Goal: Information Seeking & Learning: Check status

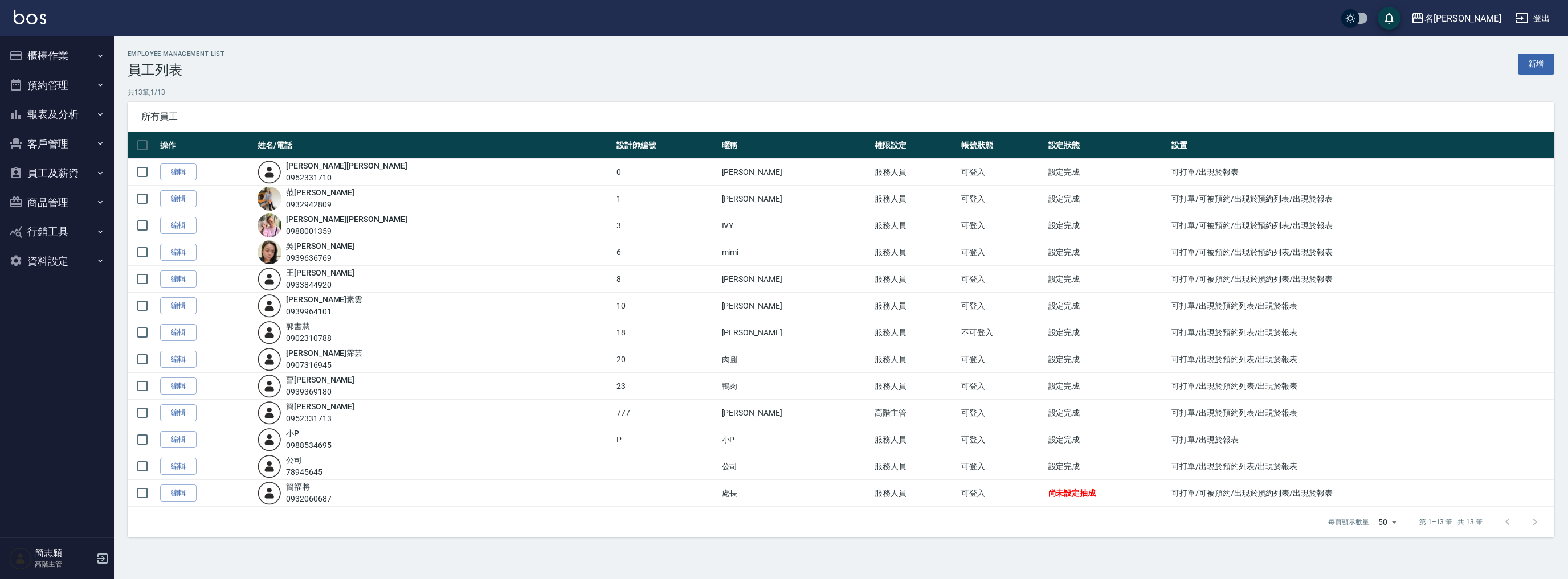
click at [70, 114] on button "報表及分析" at bounding box center [57, 114] width 105 height 30
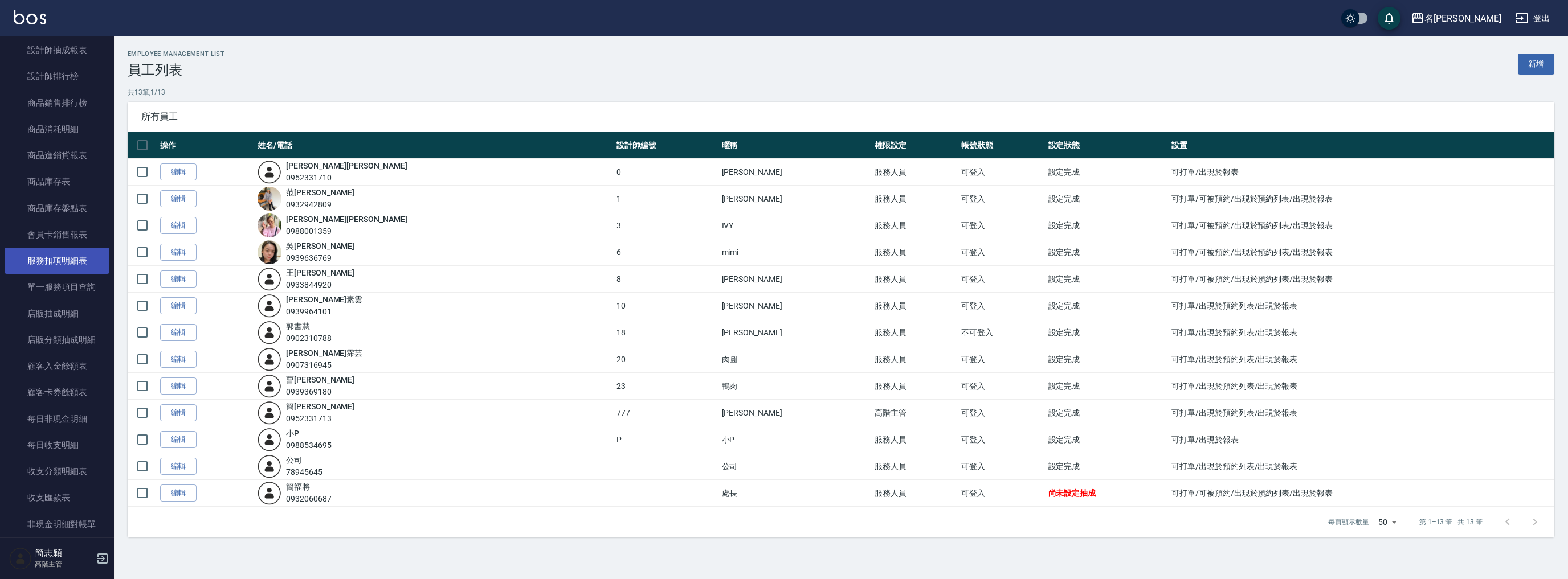
scroll to position [743, 0]
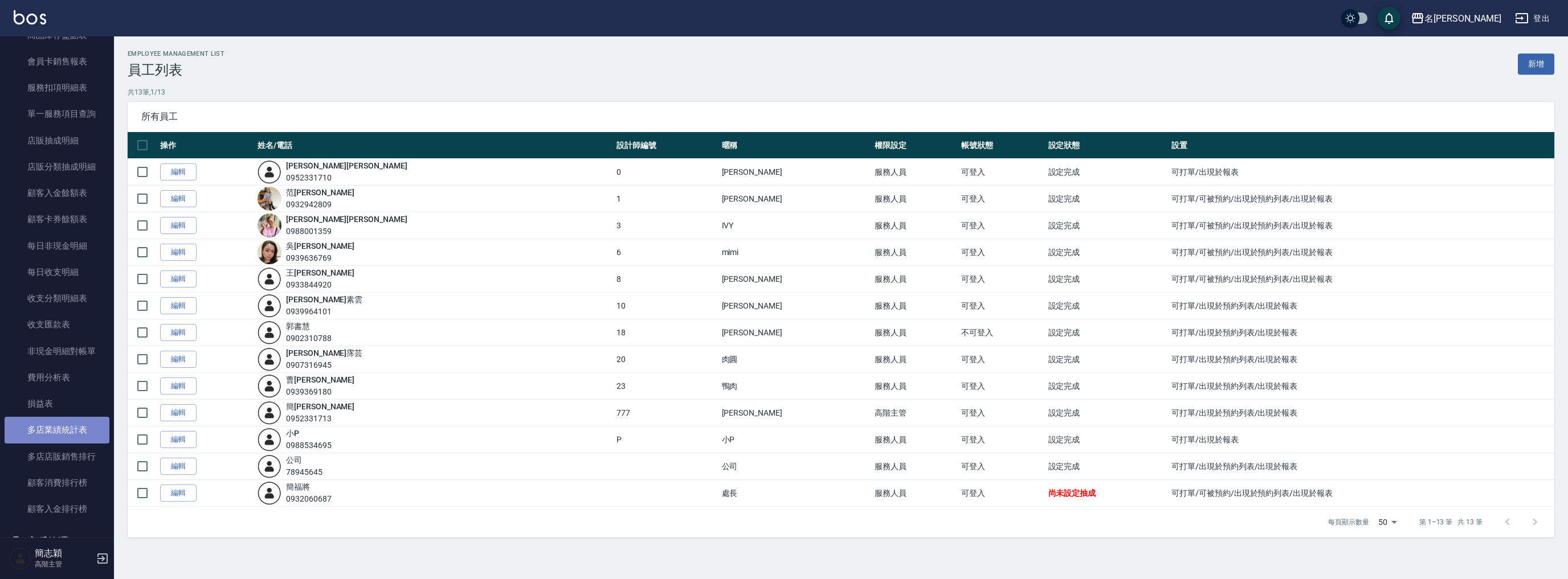
click at [86, 427] on link "多店業績統計表" at bounding box center [57, 430] width 105 height 27
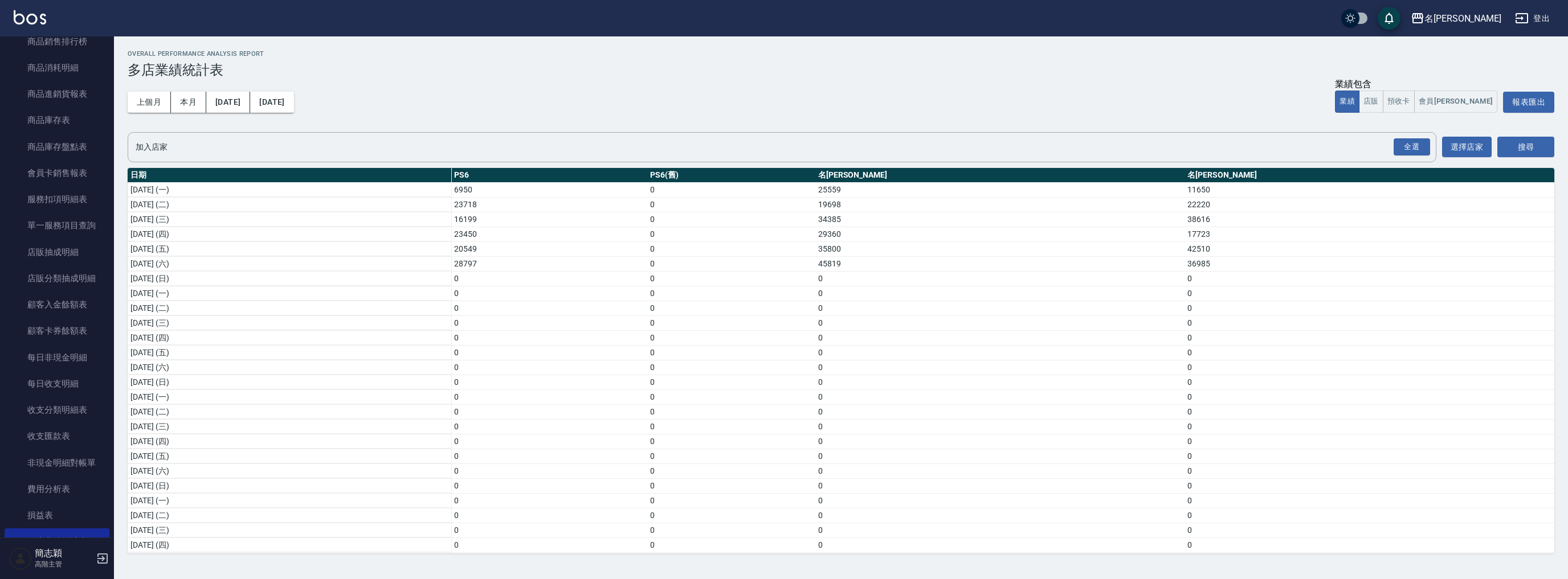
scroll to position [783, 0]
click at [1491, 20] on div "名留竹林" at bounding box center [1462, 18] width 77 height 14
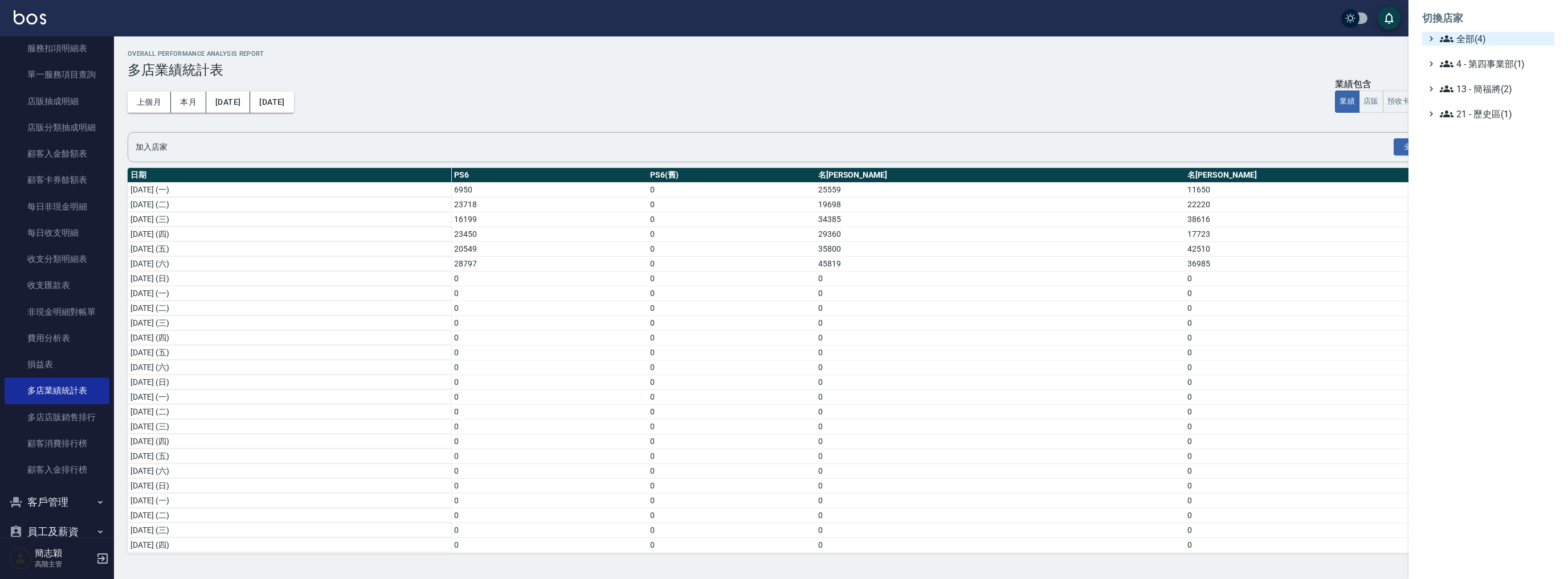
click at [1475, 34] on span "全部(4)" at bounding box center [1494, 39] width 110 height 14
click at [1472, 94] on span "名[PERSON_NAME]" at bounding box center [1493, 91] width 111 height 14
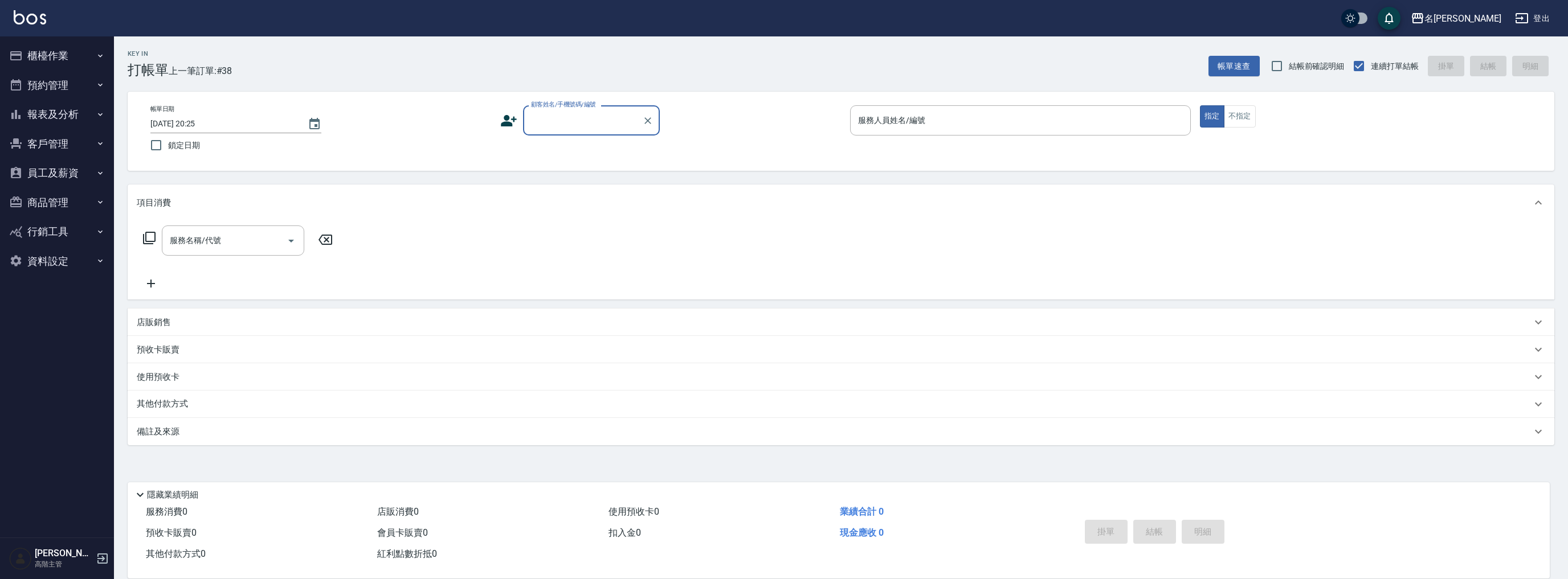
click at [68, 111] on button "報表及分析" at bounding box center [57, 114] width 105 height 30
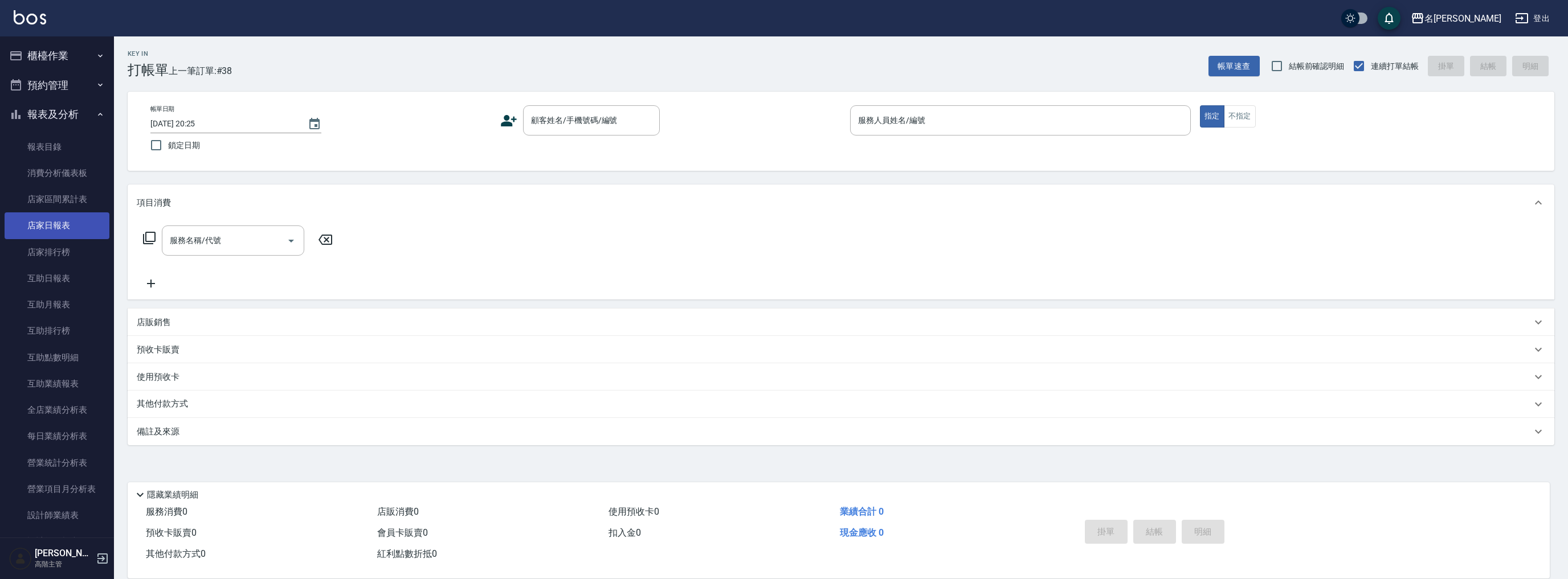
click at [64, 221] on link "店家日報表" at bounding box center [57, 225] width 105 height 27
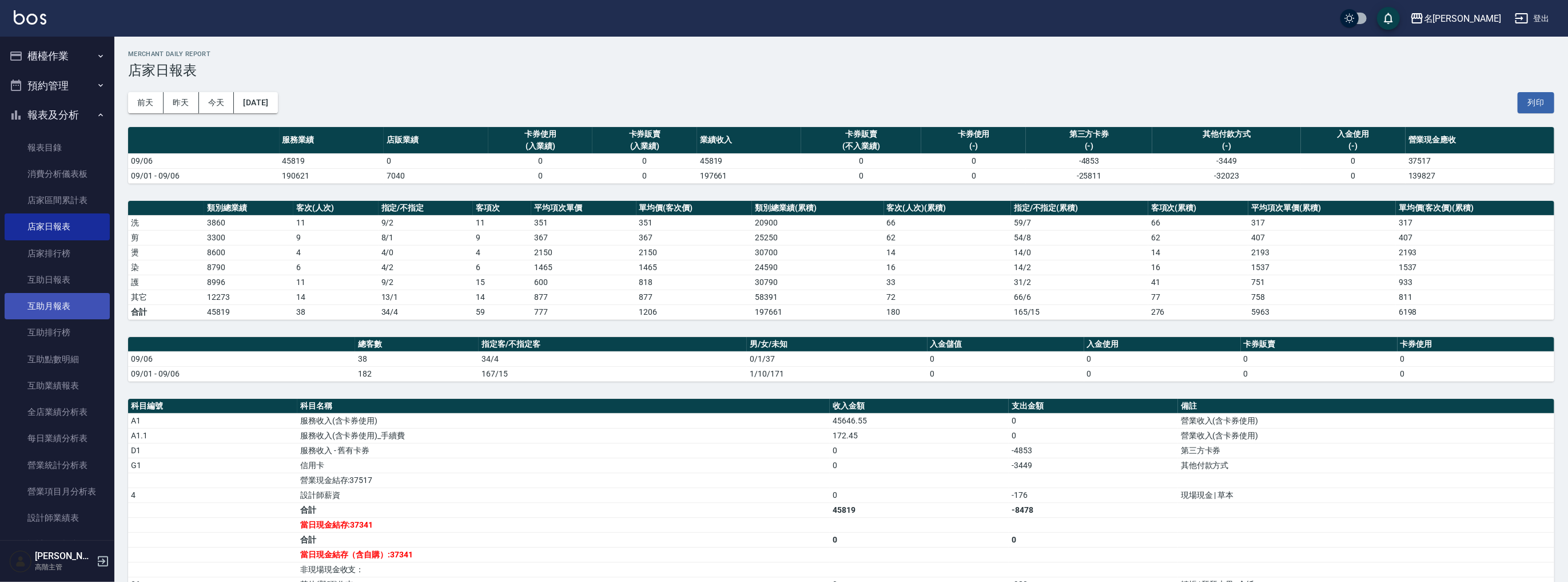
scroll to position [321, 0]
click at [66, 235] on link "設計師日報表" at bounding box center [57, 224] width 105 height 27
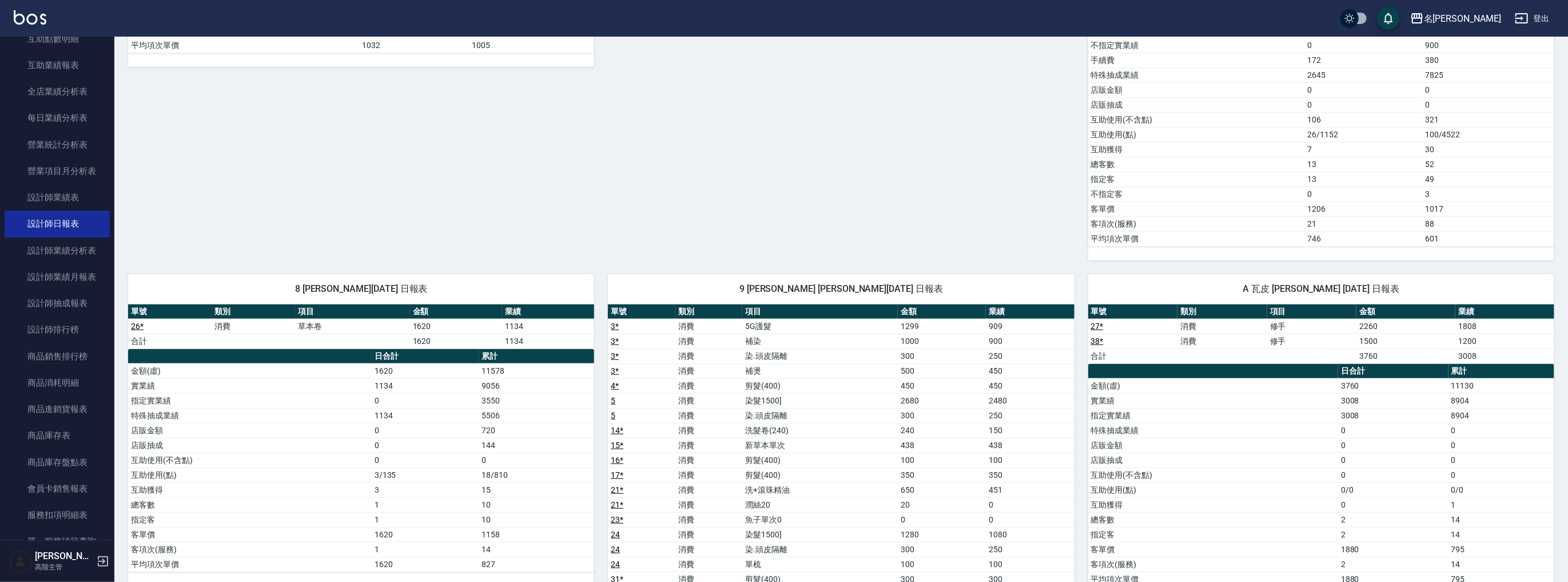
scroll to position [107, 0]
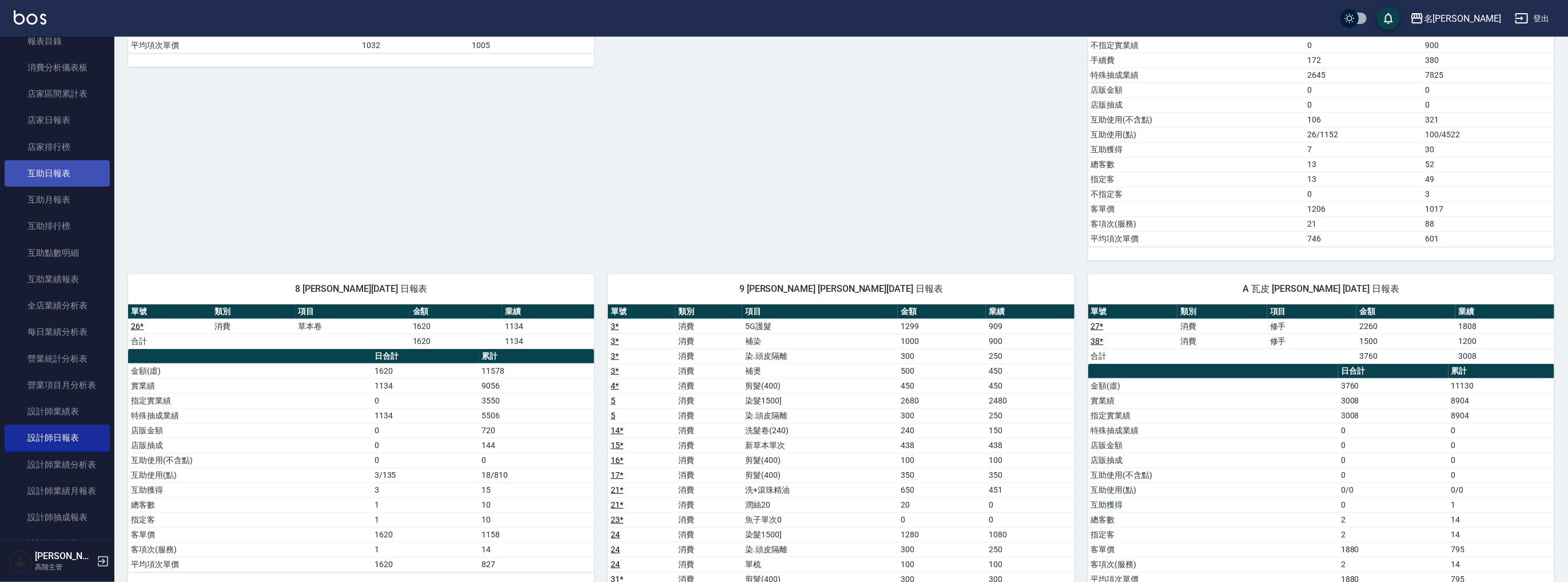
click at [64, 184] on link "互助日報表" at bounding box center [57, 173] width 105 height 27
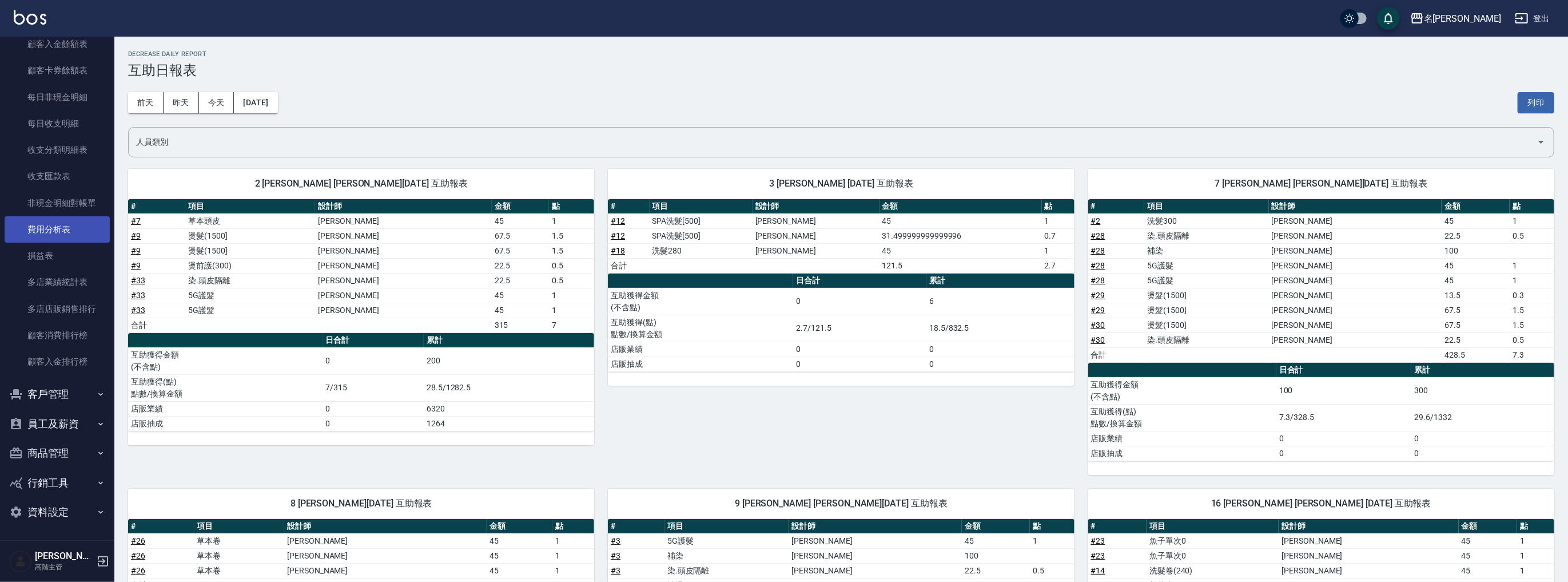
scroll to position [321, 0]
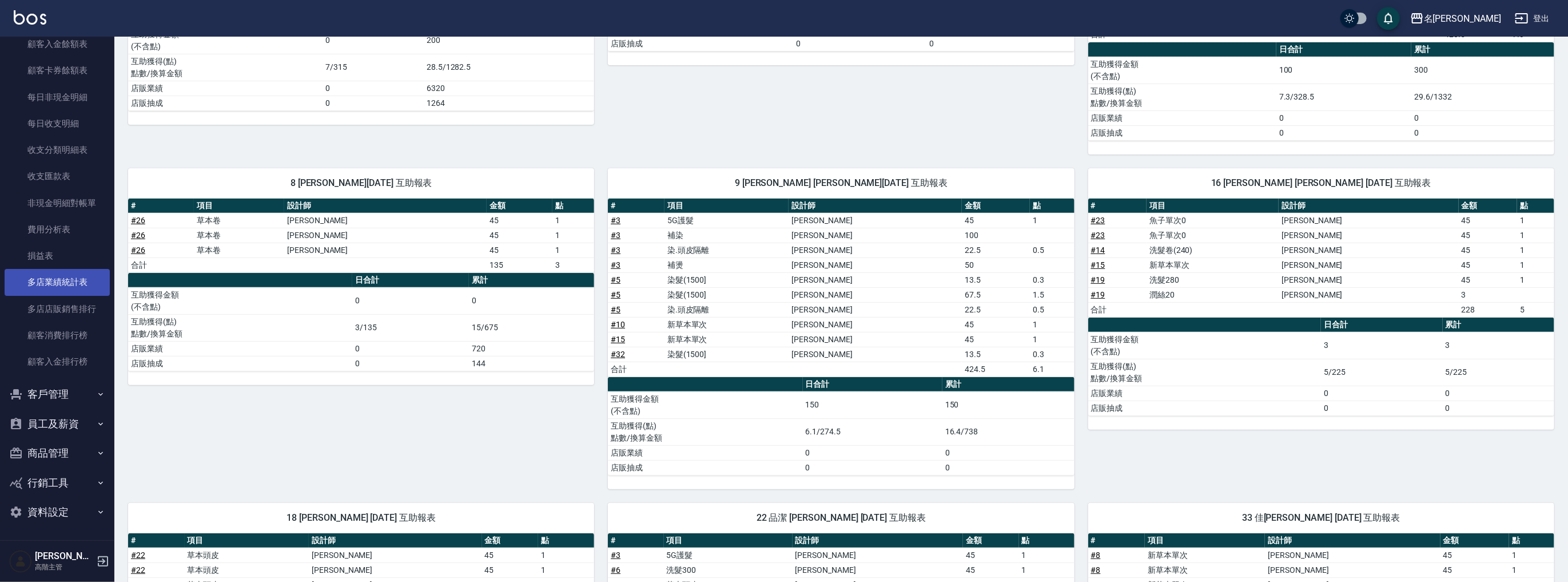
click at [80, 280] on link "多店業績統計表" at bounding box center [57, 282] width 105 height 27
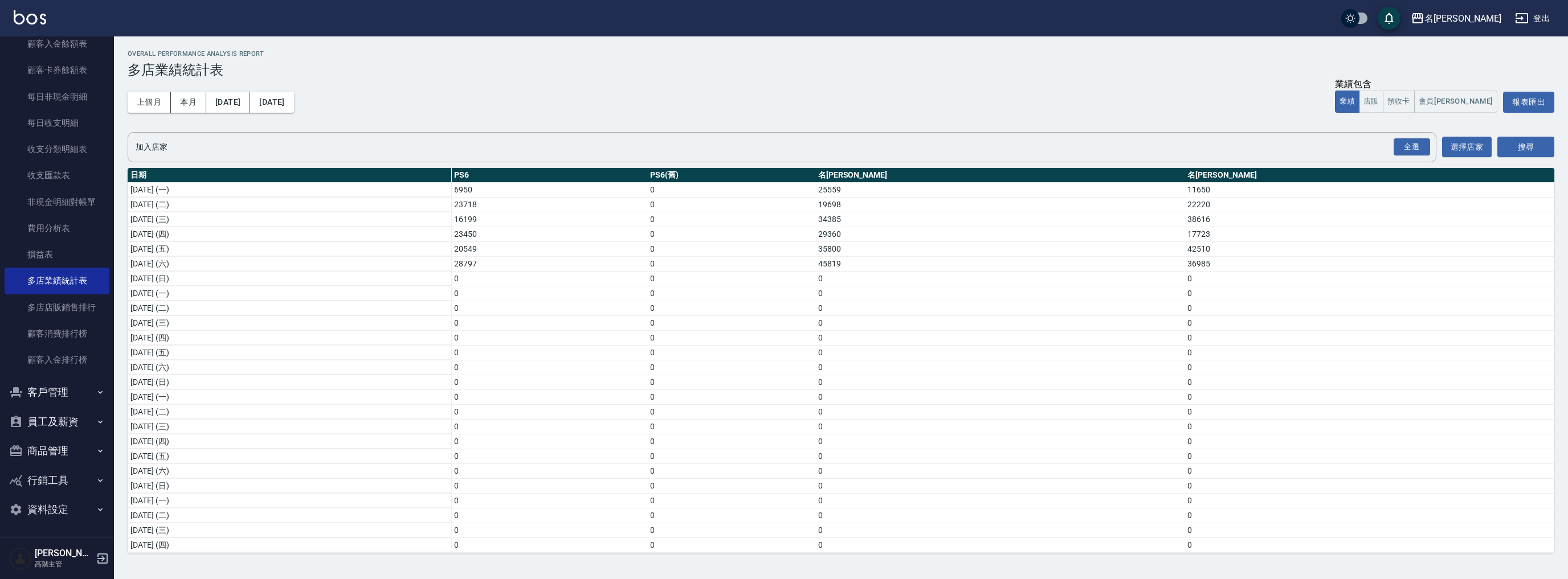
drag, startPoint x: 80, startPoint y: 279, endPoint x: 459, endPoint y: 63, distance: 436.2
click at [459, 63] on h3 "多店業績統計表" at bounding box center [840, 70] width 1426 height 16
click at [1475, 14] on div "名[PERSON_NAME]" at bounding box center [1462, 18] width 77 height 14
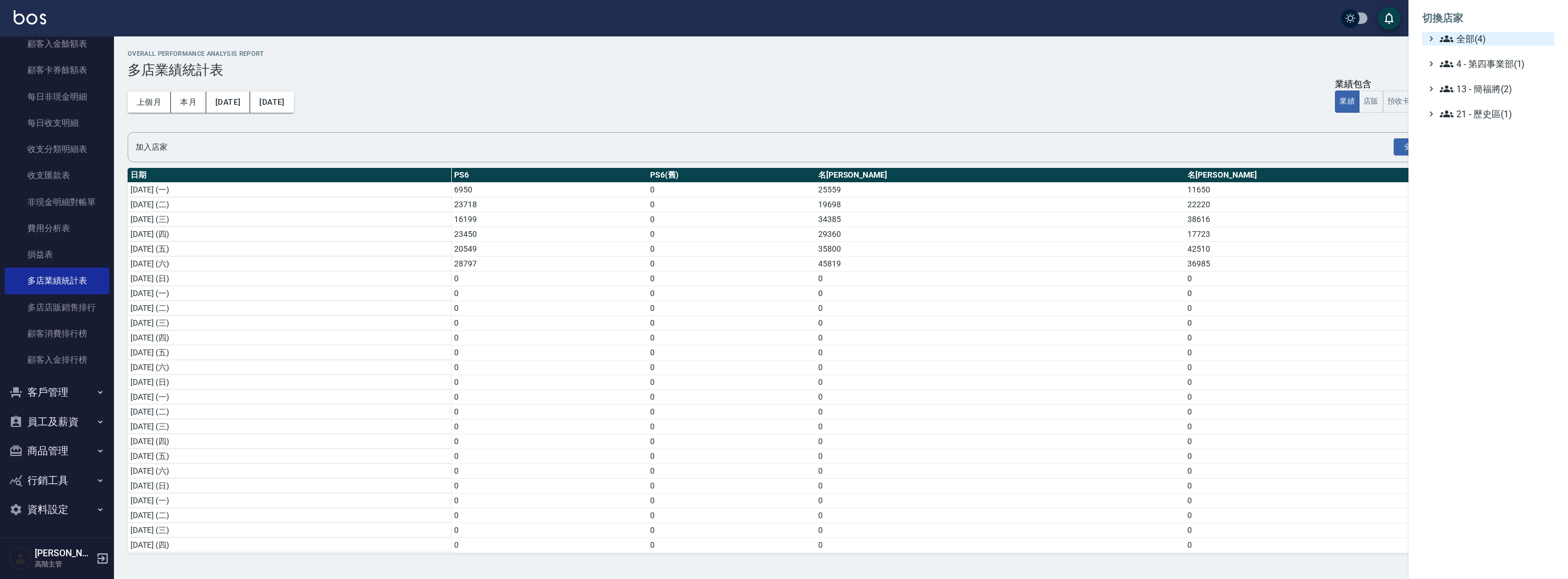
click at [1477, 33] on ul "切換店家 全部(4) 4 - 第四事業部(1) 13 - 簡福將(2) 21 - 歷史區(1)" at bounding box center [1488, 62] width 159 height 125
click at [1477, 34] on span "全部(4)" at bounding box center [1494, 39] width 110 height 14
click at [1479, 57] on span "PS6" at bounding box center [1493, 52] width 111 height 14
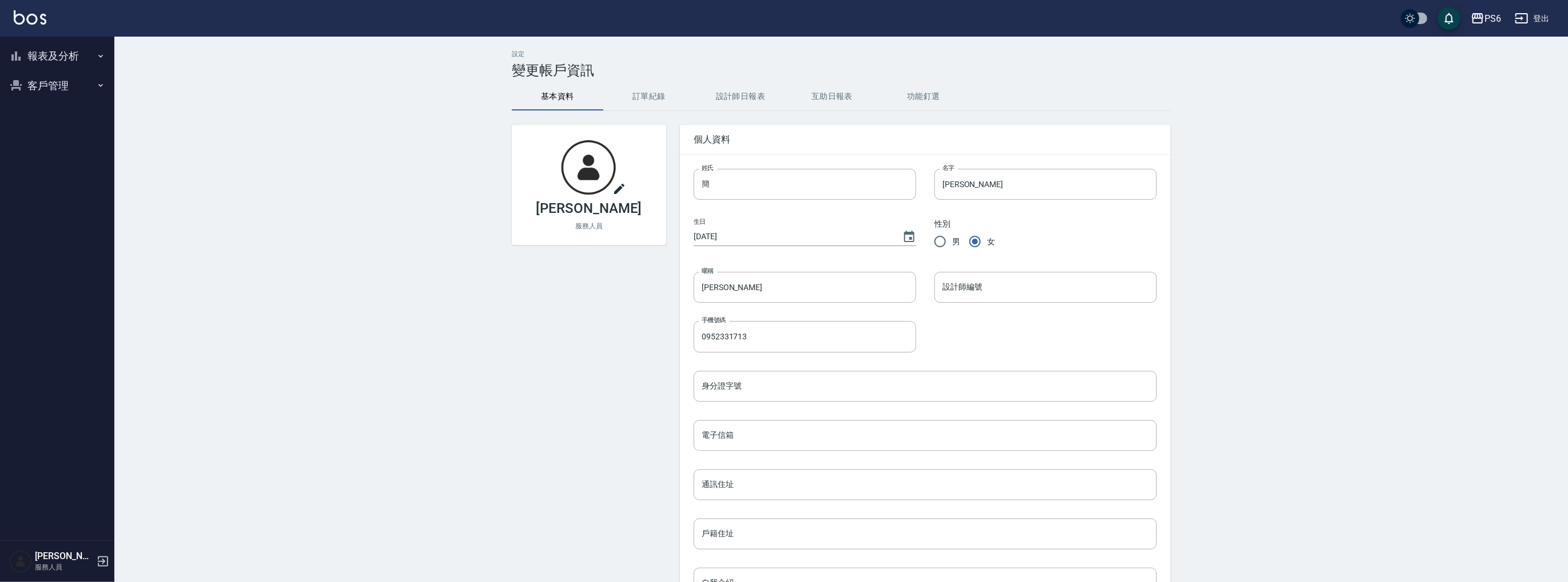
click at [75, 54] on button "報表及分析" at bounding box center [57, 56] width 105 height 30
click at [82, 251] on link "設計師日報表" at bounding box center [57, 247] width 105 height 27
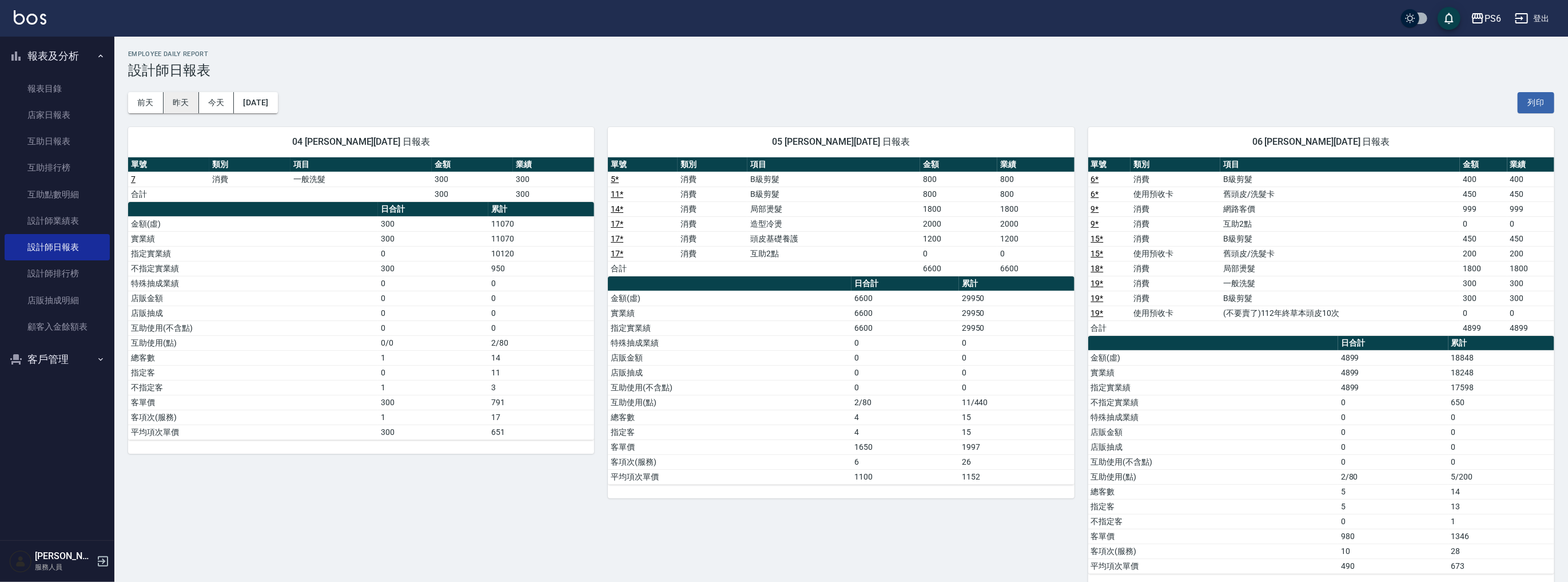
click at [183, 100] on button "昨天" at bounding box center [181, 103] width 36 height 21
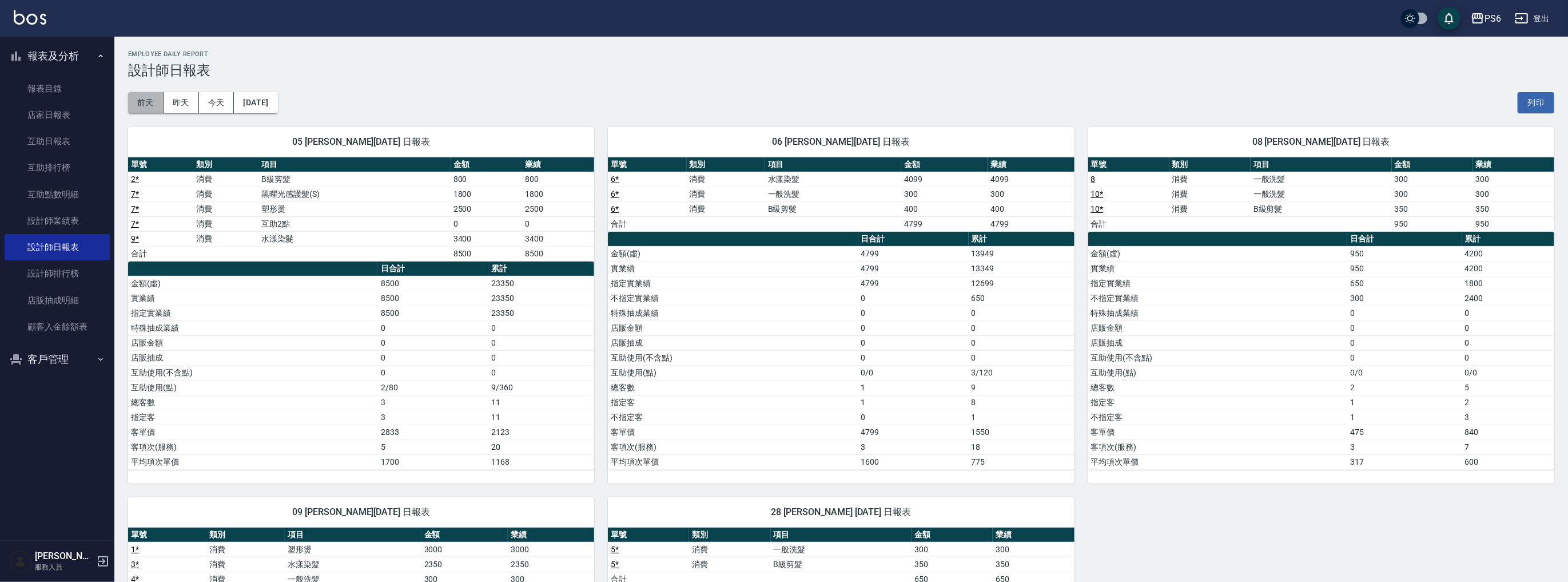
click at [146, 97] on button "前天" at bounding box center [145, 103] width 36 height 21
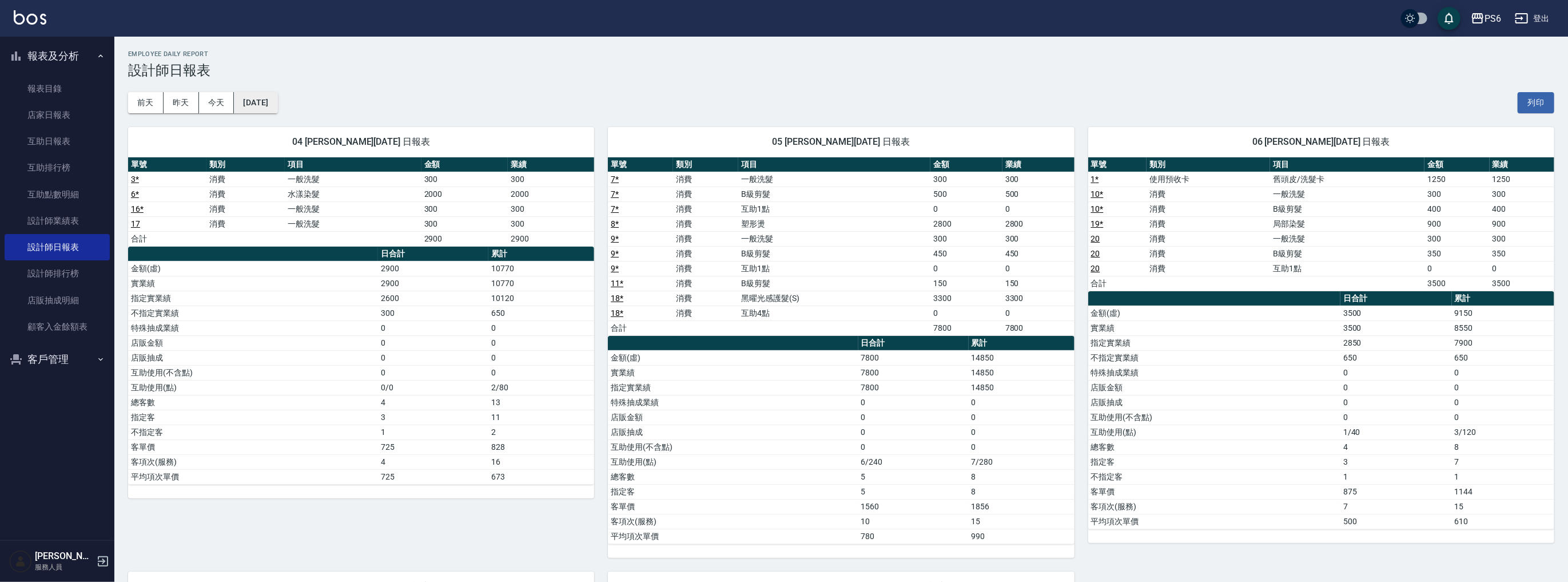
click at [268, 103] on button "2025/09/04" at bounding box center [255, 103] width 43 height 21
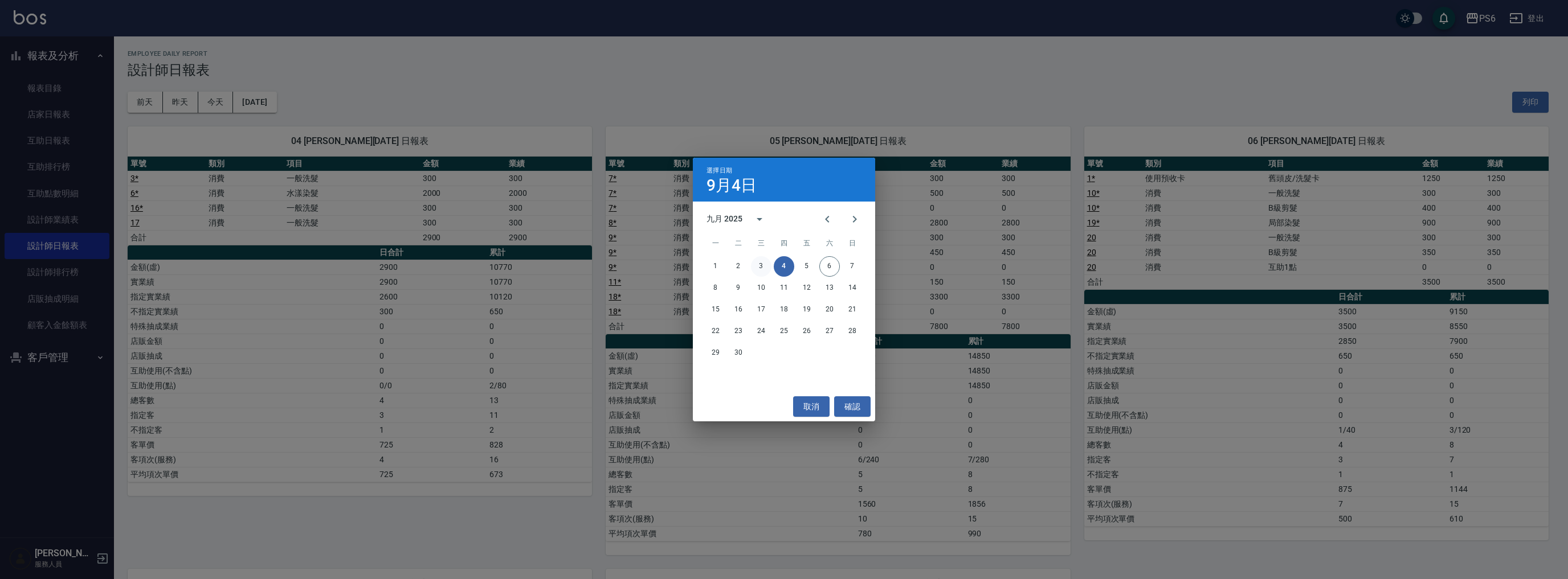
click at [761, 267] on button "3" at bounding box center [760, 266] width 20 height 20
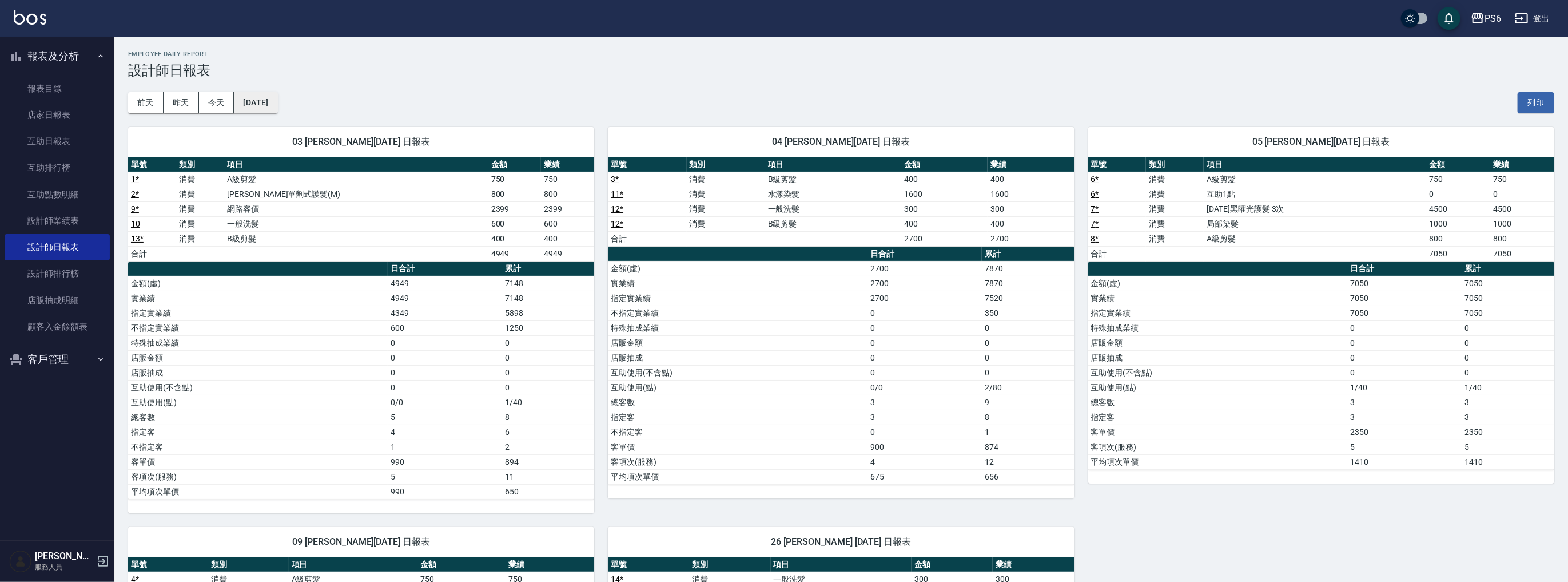
click at [266, 94] on button "2025/09/03" at bounding box center [255, 103] width 43 height 21
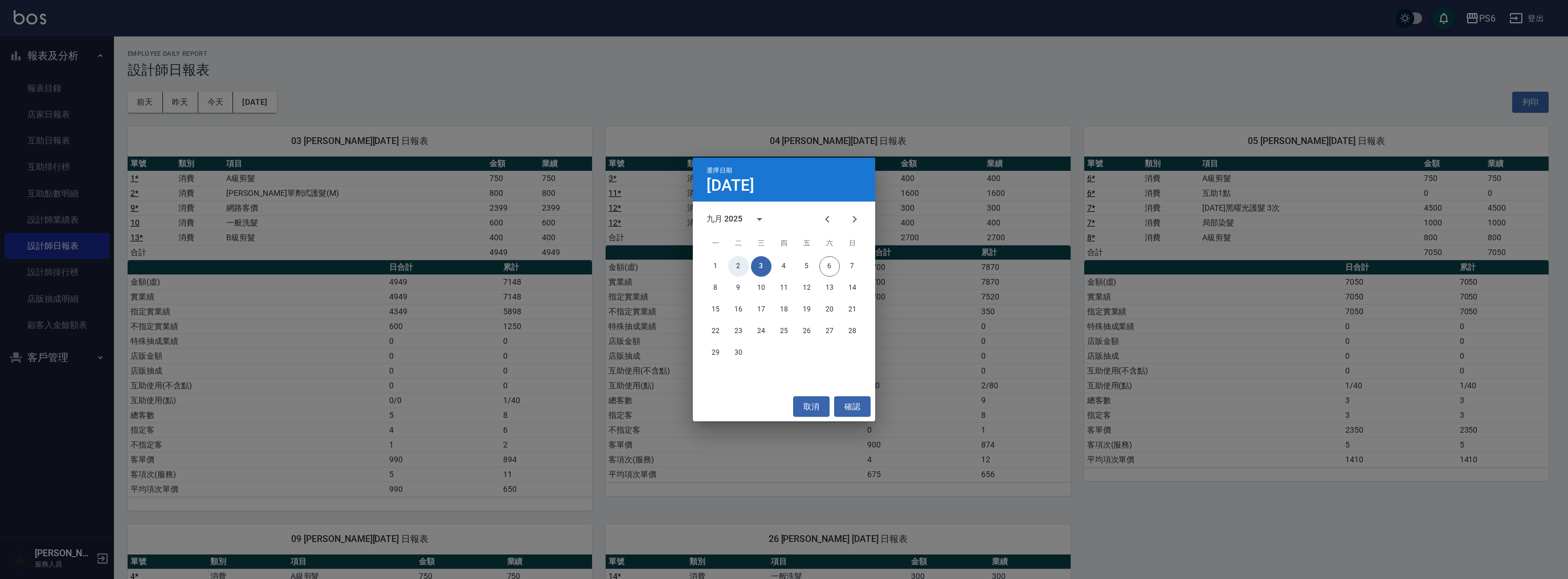
click at [736, 264] on button "2" at bounding box center [738, 266] width 20 height 20
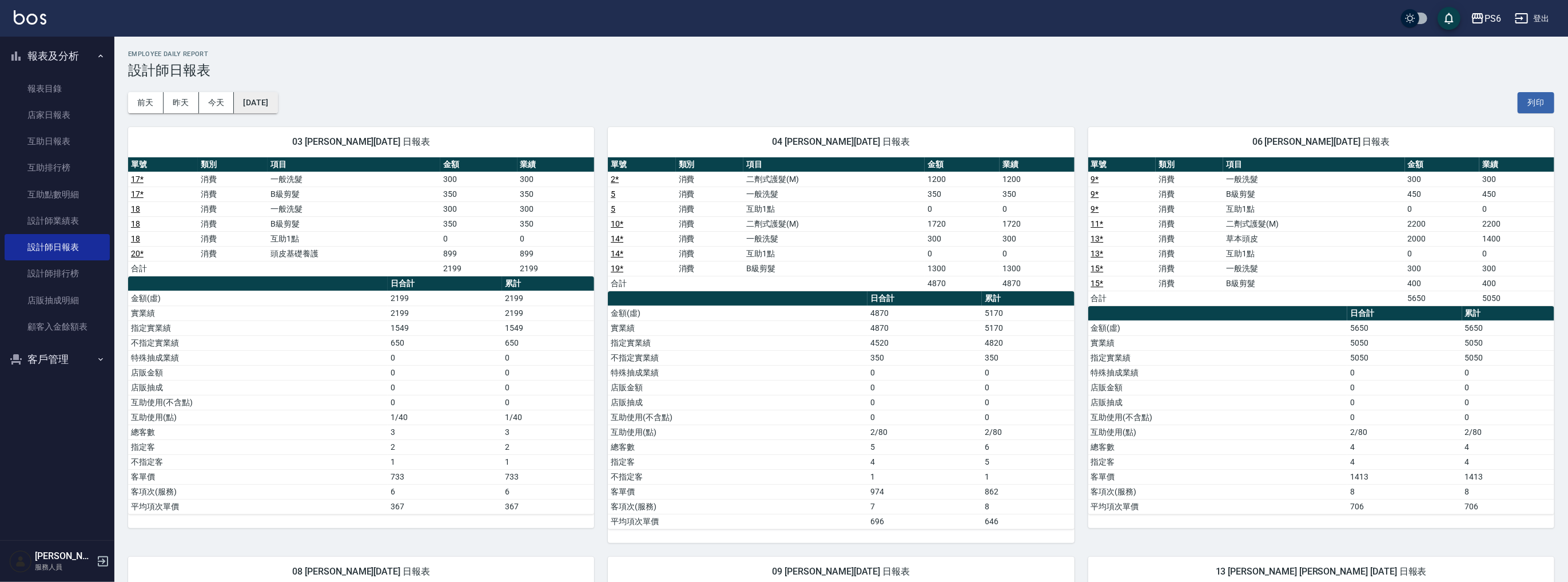
click at [272, 106] on button "2025/09/02" at bounding box center [255, 103] width 43 height 21
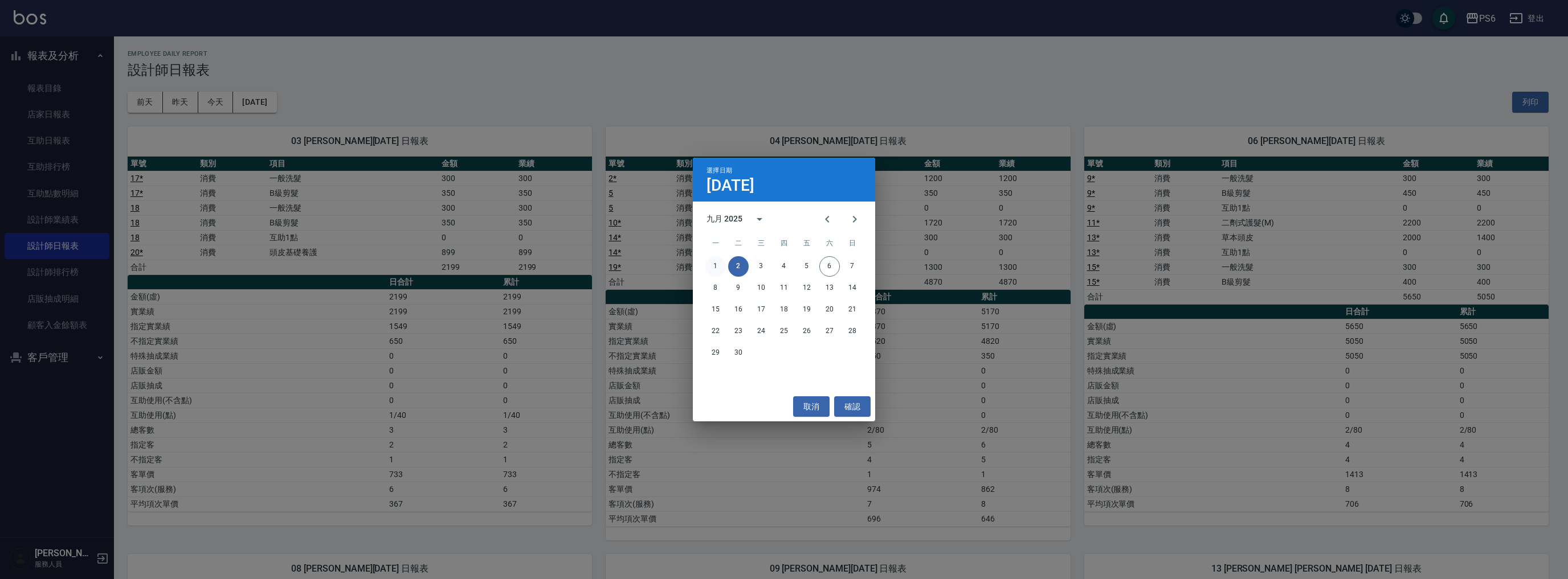
click at [713, 259] on button "1" at bounding box center [715, 266] width 20 height 20
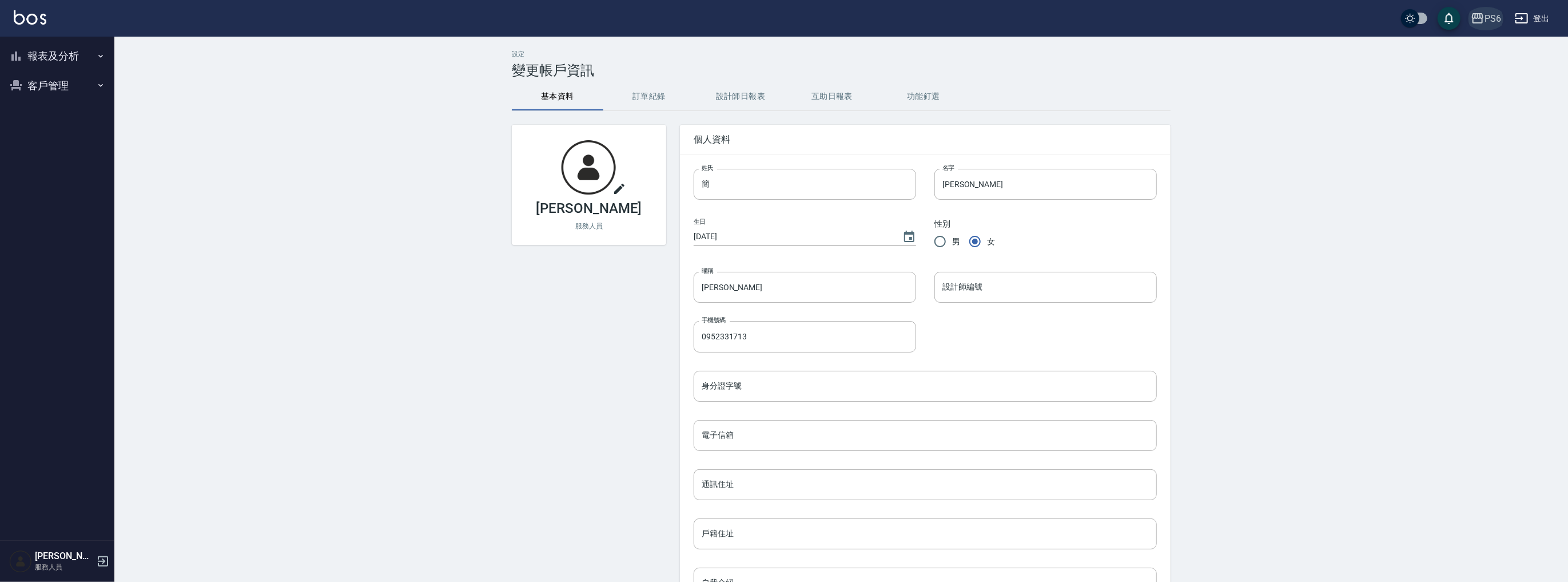
click at [1492, 18] on div "PS6" at bounding box center [1493, 18] width 17 height 14
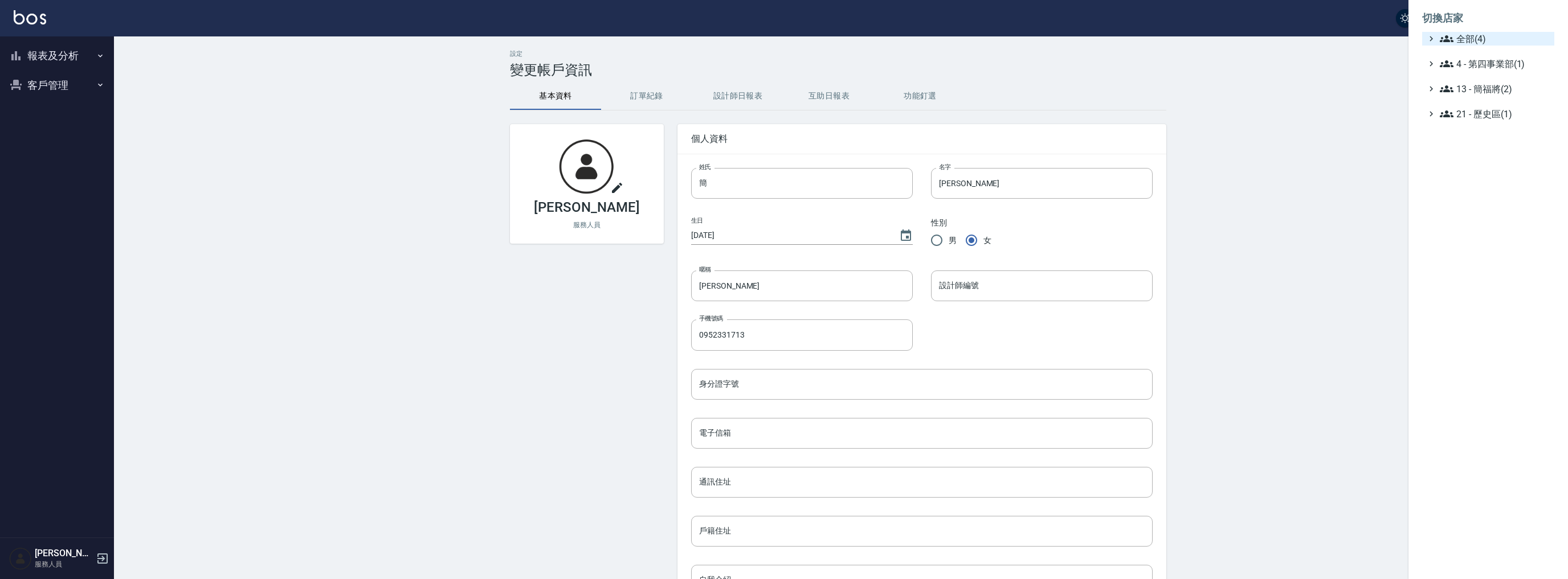
click at [1476, 45] on span "全部(4)" at bounding box center [1494, 39] width 110 height 14
click at [1479, 92] on span "名留中和" at bounding box center [1493, 91] width 111 height 14
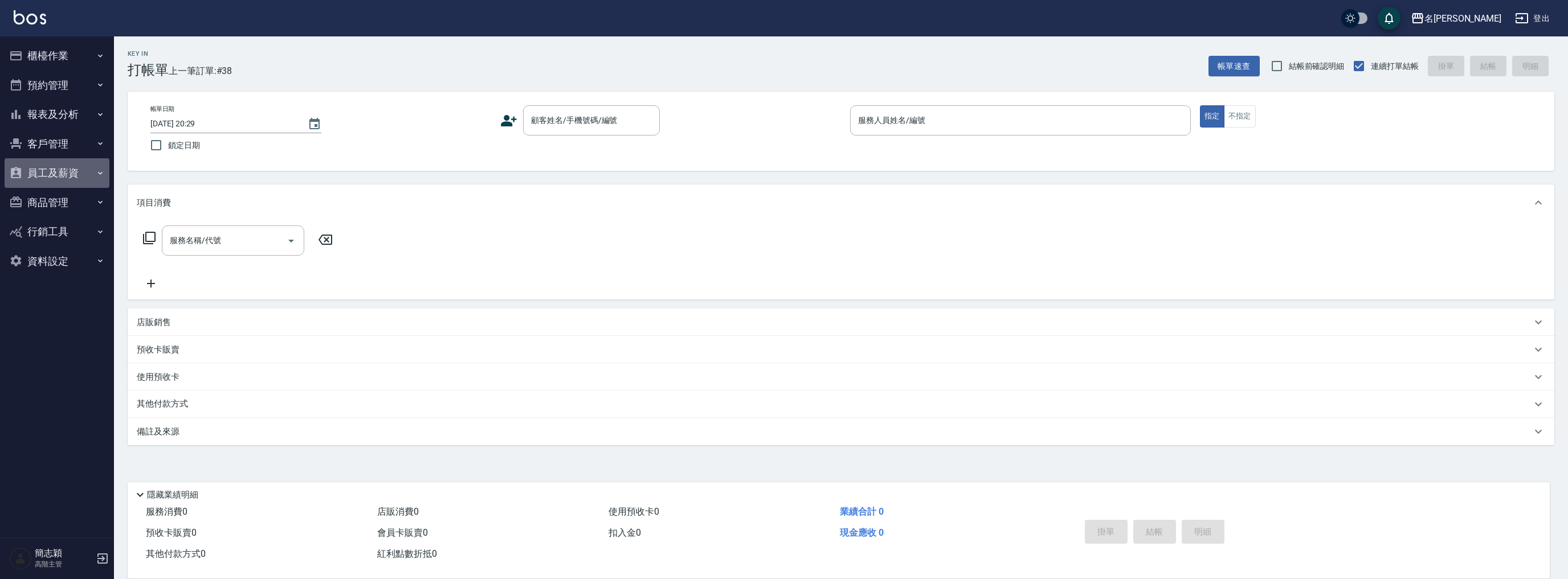
click at [67, 171] on button "員工及薪資" at bounding box center [57, 173] width 105 height 30
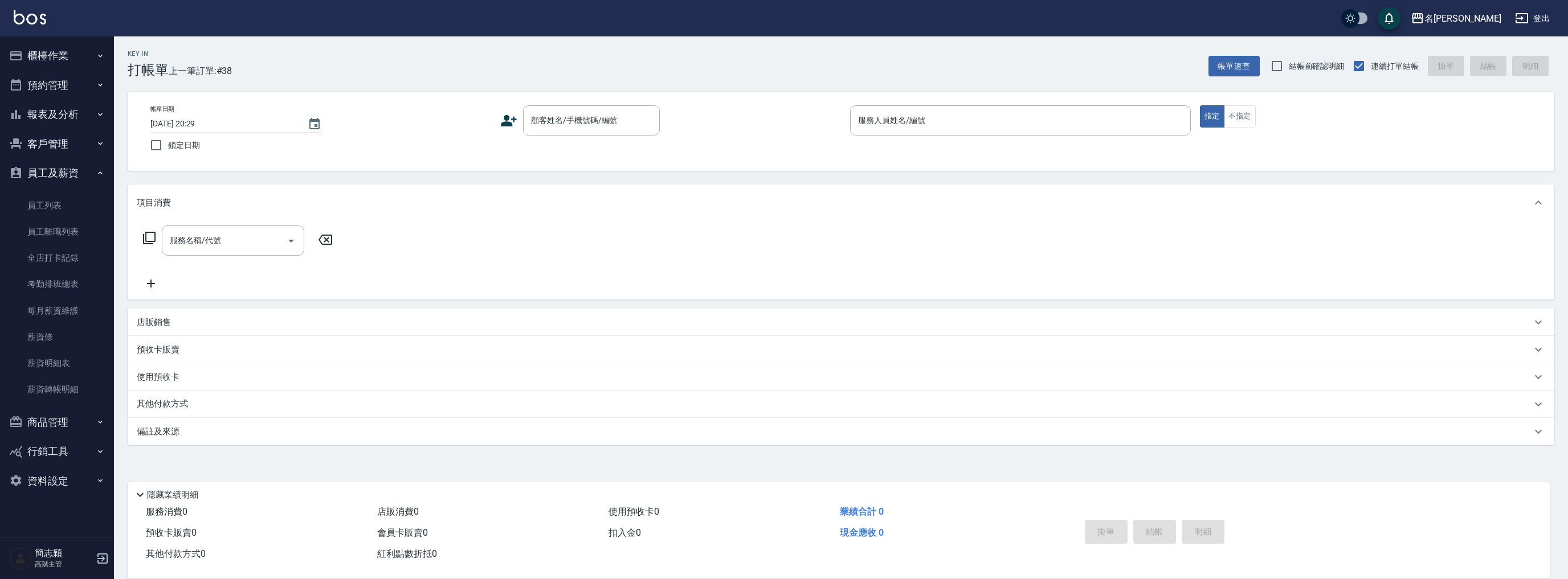
click at [58, 175] on button "員工及薪資" at bounding box center [57, 173] width 105 height 30
click at [45, 177] on button "員工及薪資" at bounding box center [57, 173] width 105 height 30
click at [54, 212] on link "員工列表" at bounding box center [57, 205] width 105 height 27
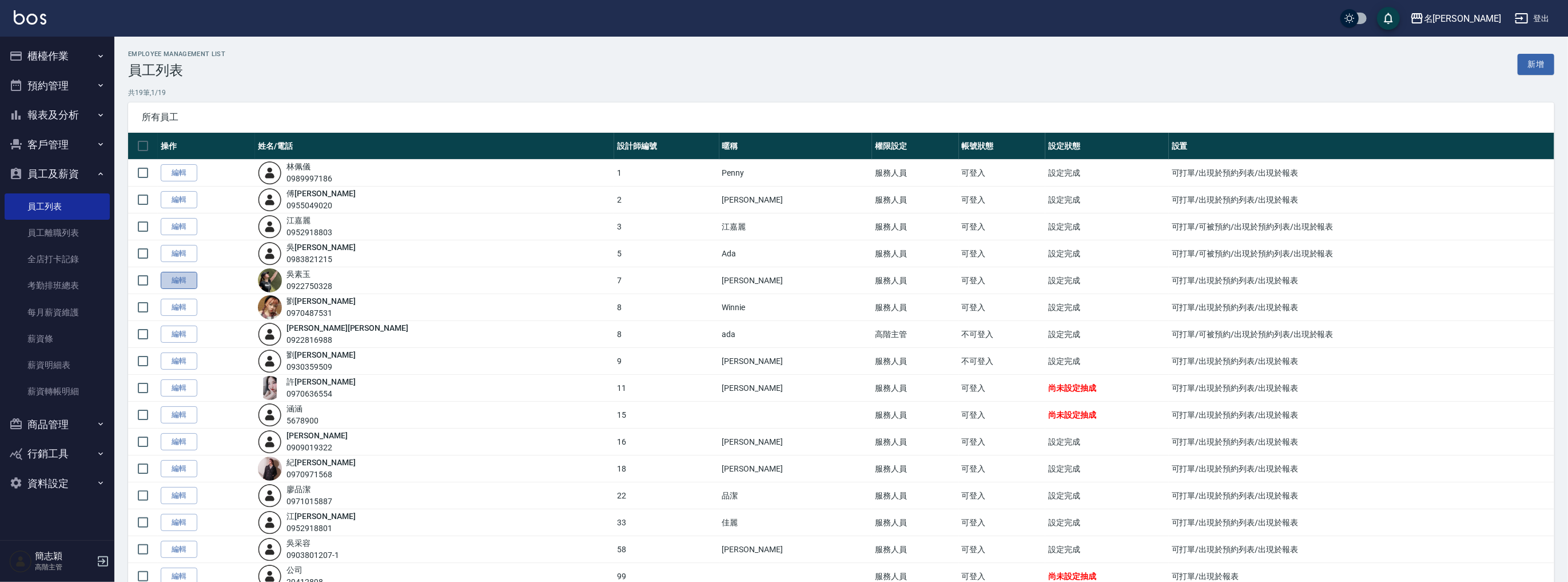
click at [180, 280] on link "編輯" at bounding box center [179, 280] width 37 height 18
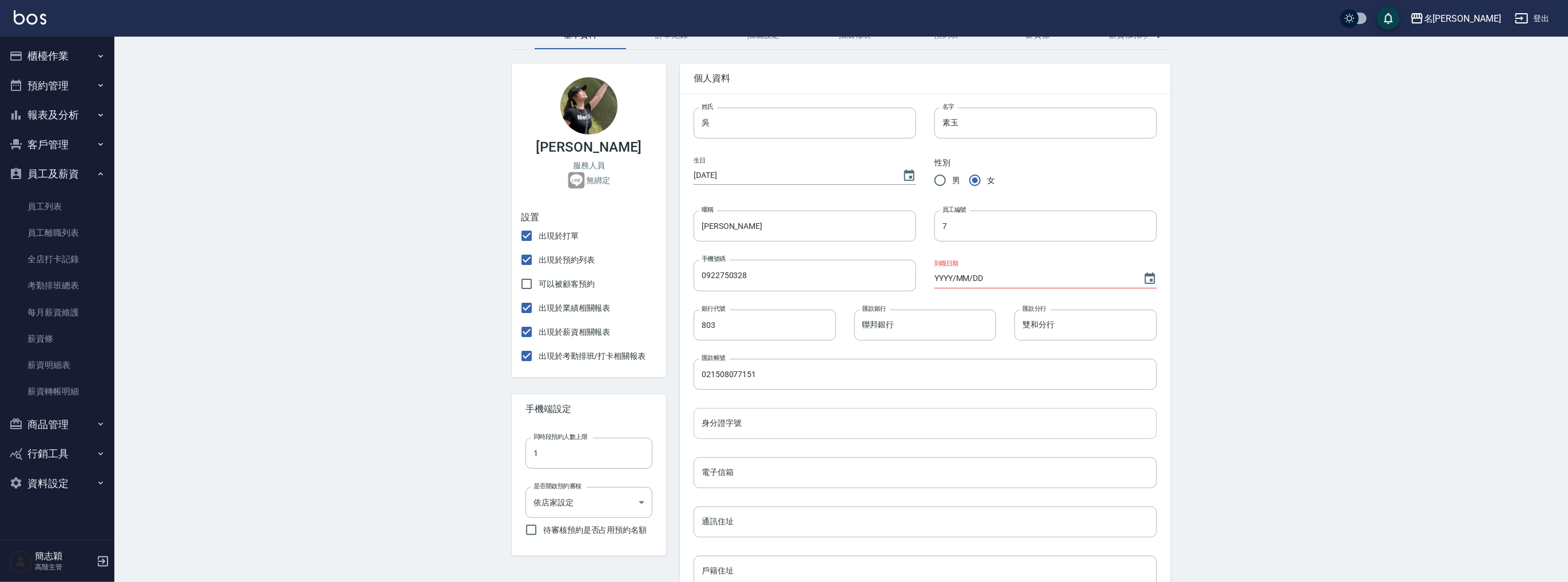
scroll to position [213, 0]
